Goal: Navigation & Orientation: Find specific page/section

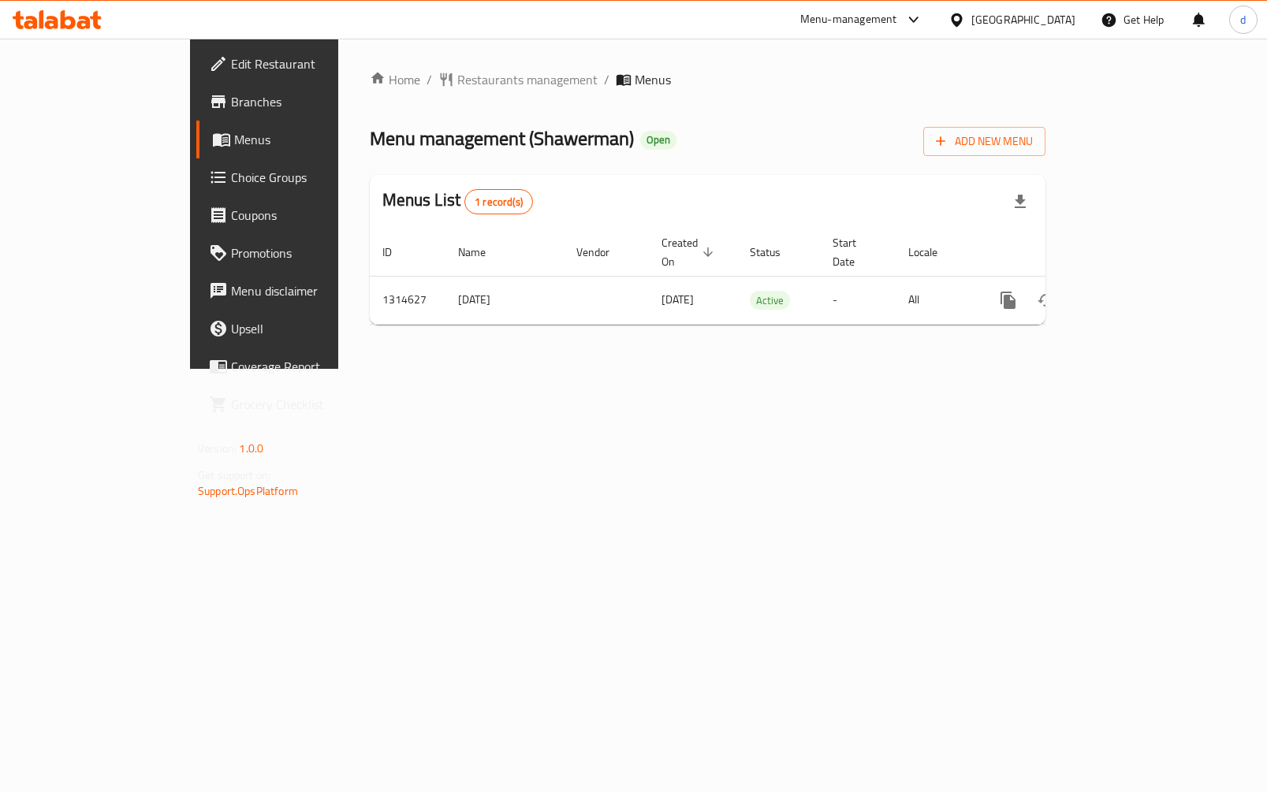
click at [231, 178] on span "Choice Groups" at bounding box center [310, 177] width 158 height 19
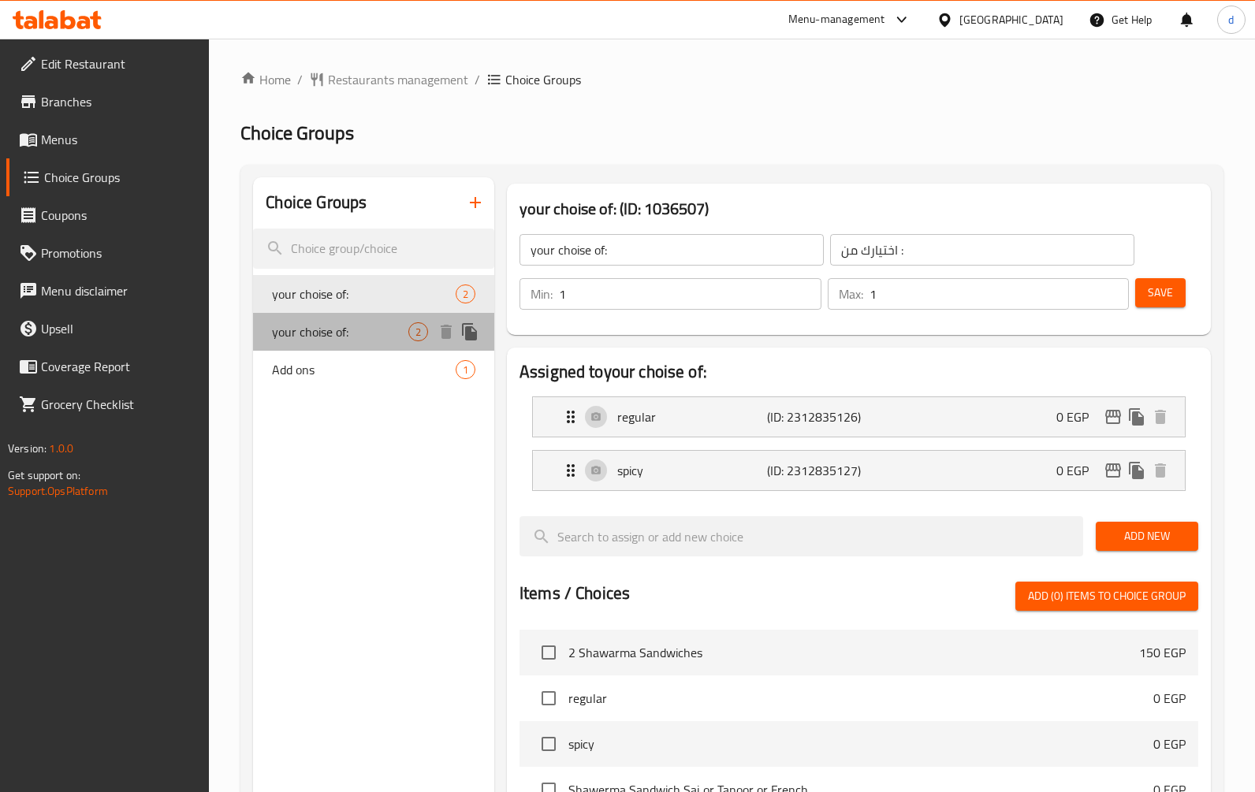
click at [310, 332] on span "your choise of:" at bounding box center [340, 332] width 136 height 19
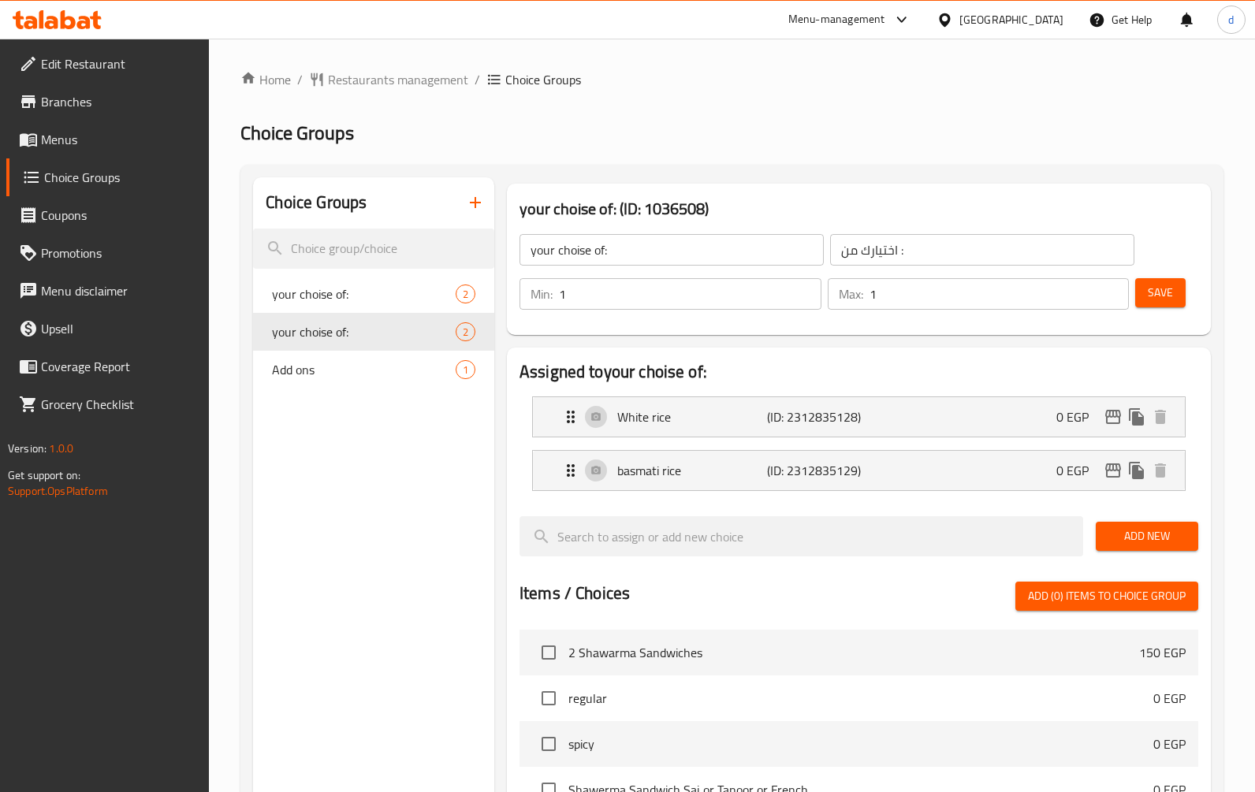
click at [792, 178] on div "your choise of: (ID: 1036508) your choise of: ​ اختيارك من : ​ Min: 1 ​ Max: 1 …" at bounding box center [859, 259] width 717 height 164
click at [688, 155] on div "Home / Restaurants management / Choice Groups Choice Groups Choice Groups your …" at bounding box center [731, 655] width 983 height 1171
click at [352, 73] on span "Restaurants management" at bounding box center [398, 79] width 140 height 19
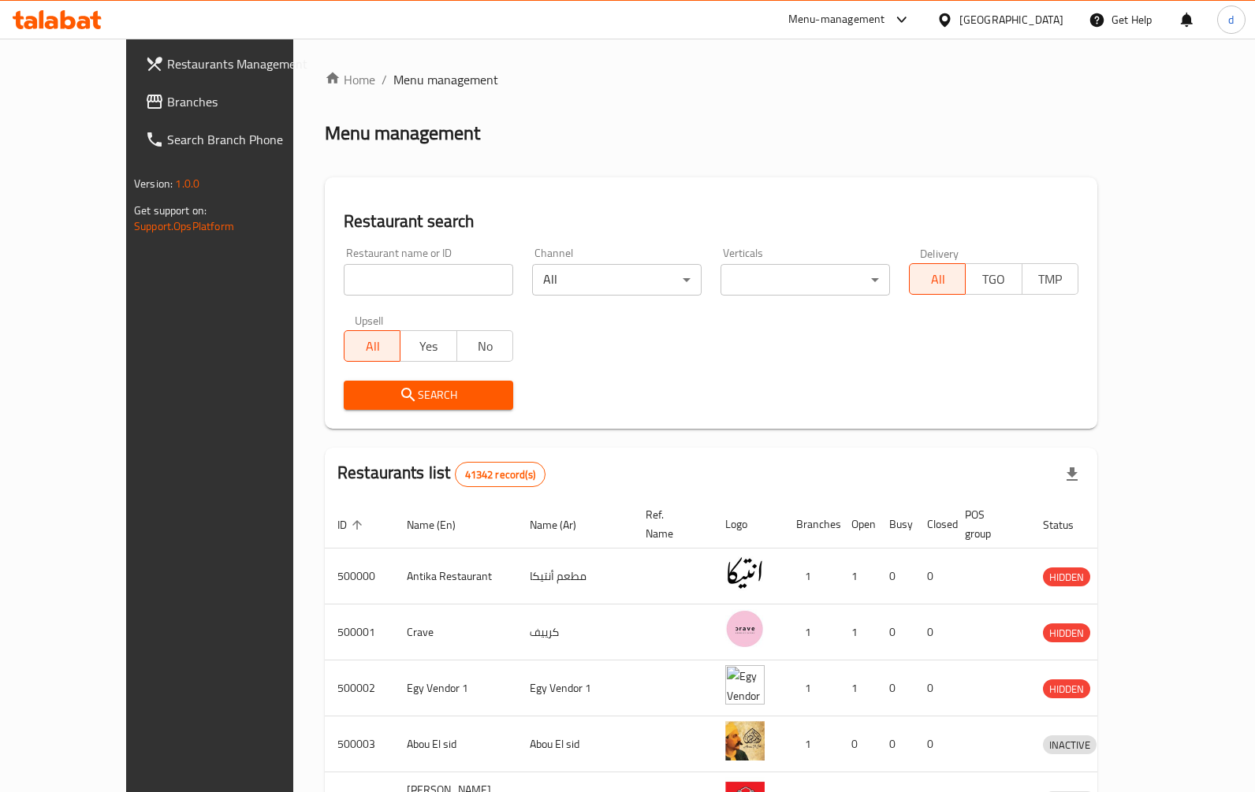
click at [167, 102] on span "Branches" at bounding box center [245, 101] width 156 height 19
